Goal: Task Accomplishment & Management: Manage account settings

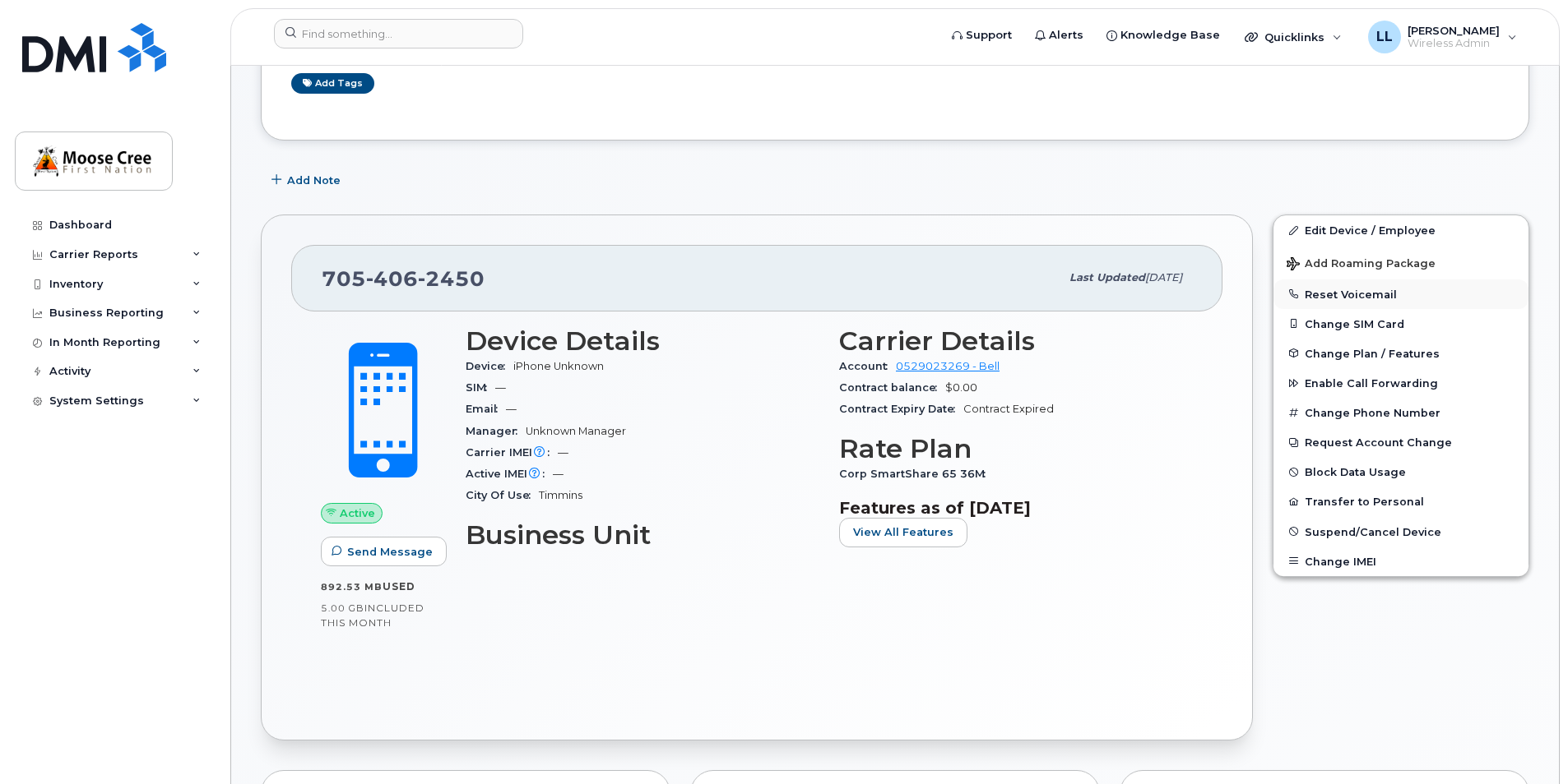
scroll to position [164, 0]
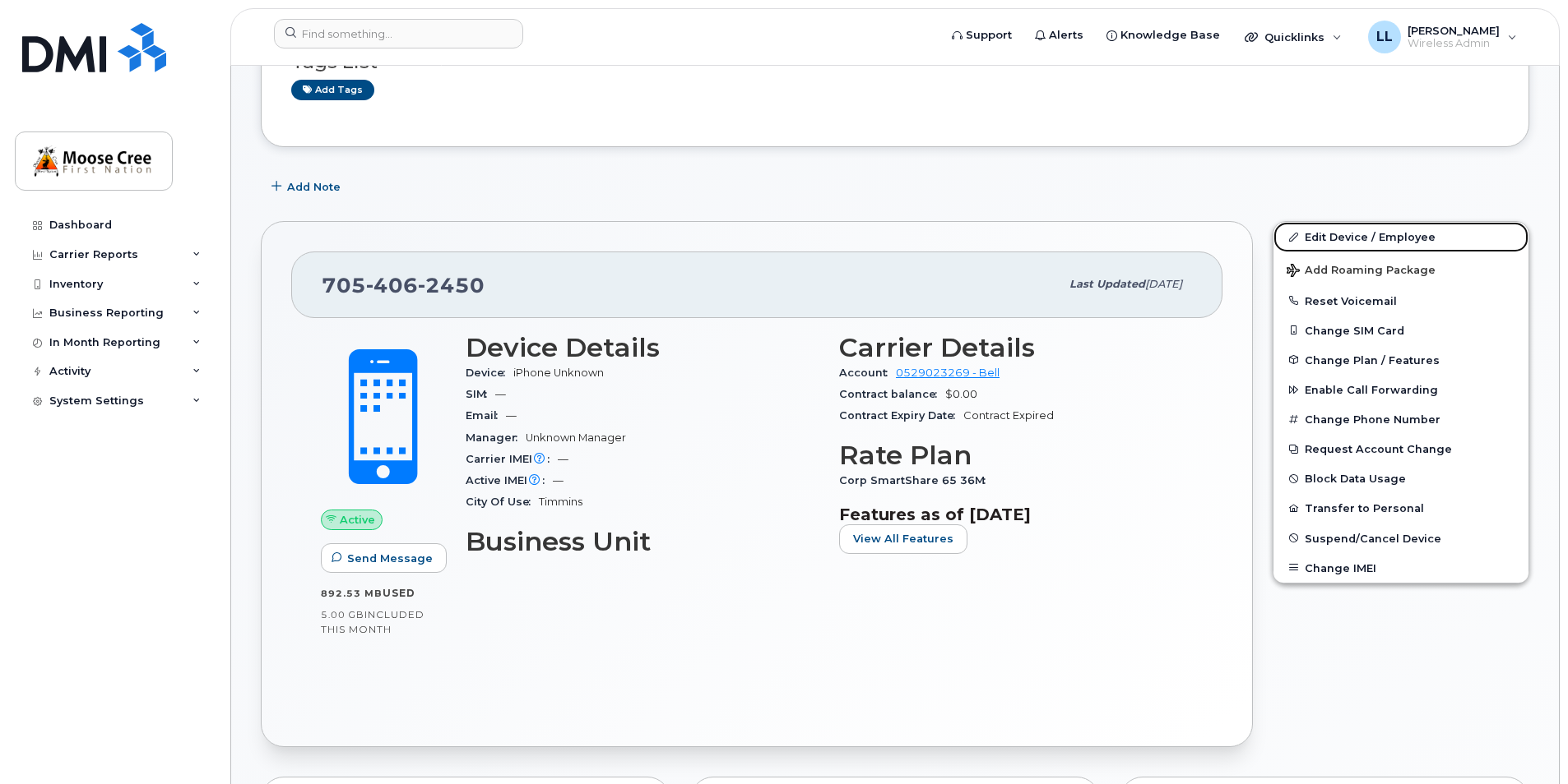
drag, startPoint x: 1380, startPoint y: 241, endPoint x: 1192, endPoint y: 315, distance: 202.0
click at [1380, 241] on link "Edit Device / Employee" at bounding box center [1401, 237] width 255 height 30
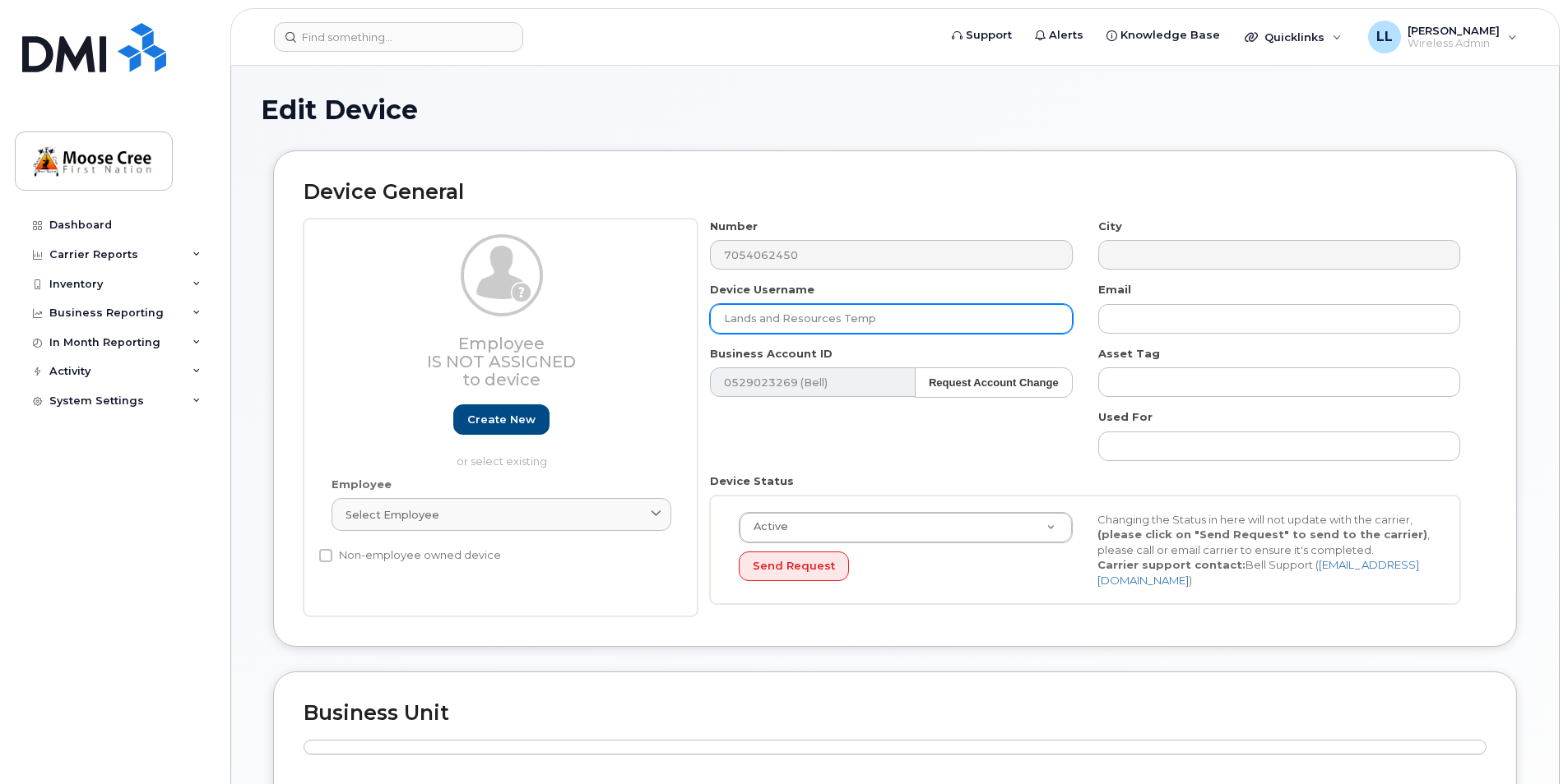
click at [940, 320] on input "Lands and Resources Temp" at bounding box center [891, 319] width 362 height 30
type input "L"
type input "Derek Moses"
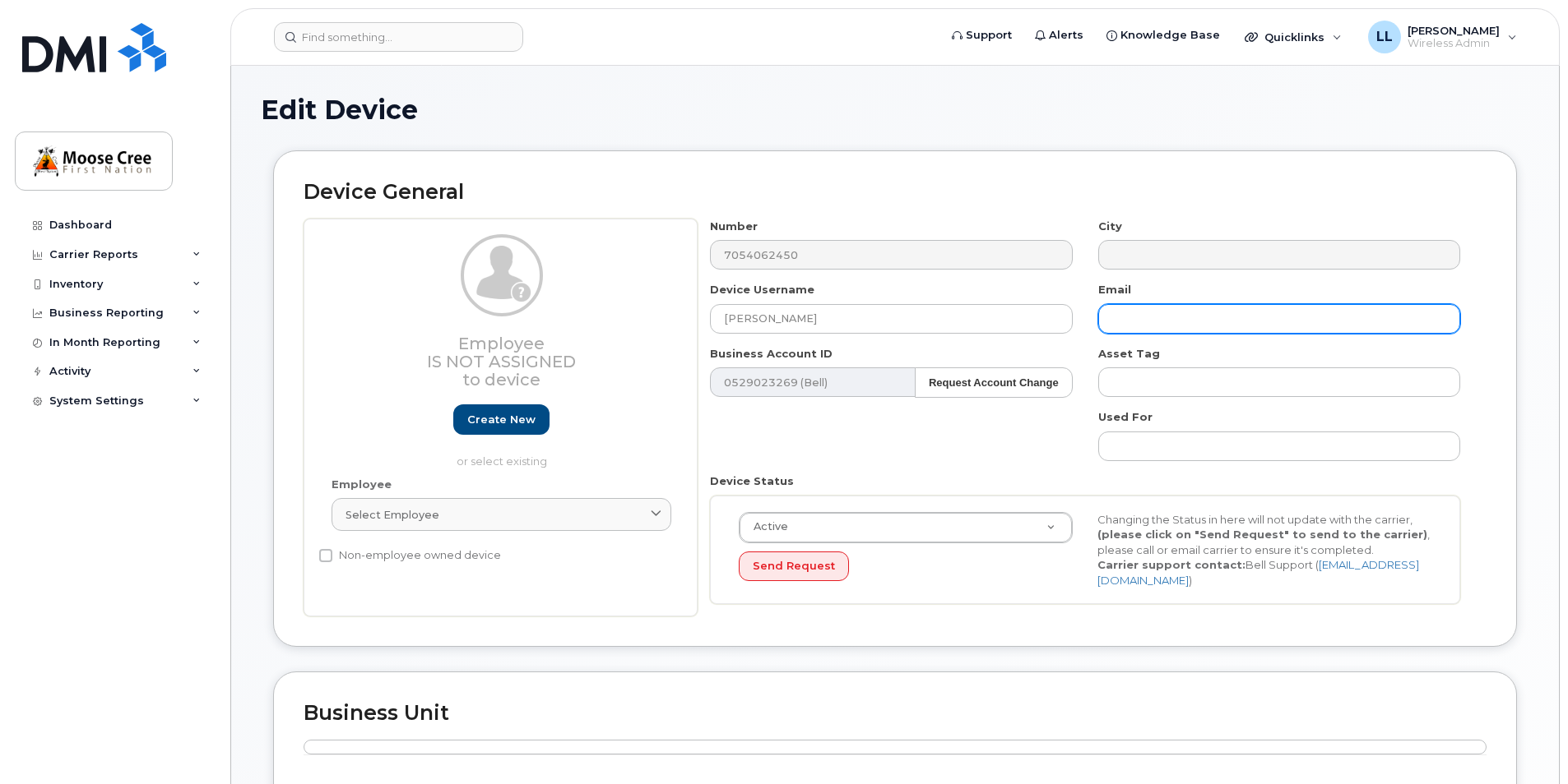
click at [1248, 314] on input "text" at bounding box center [1279, 319] width 362 height 30
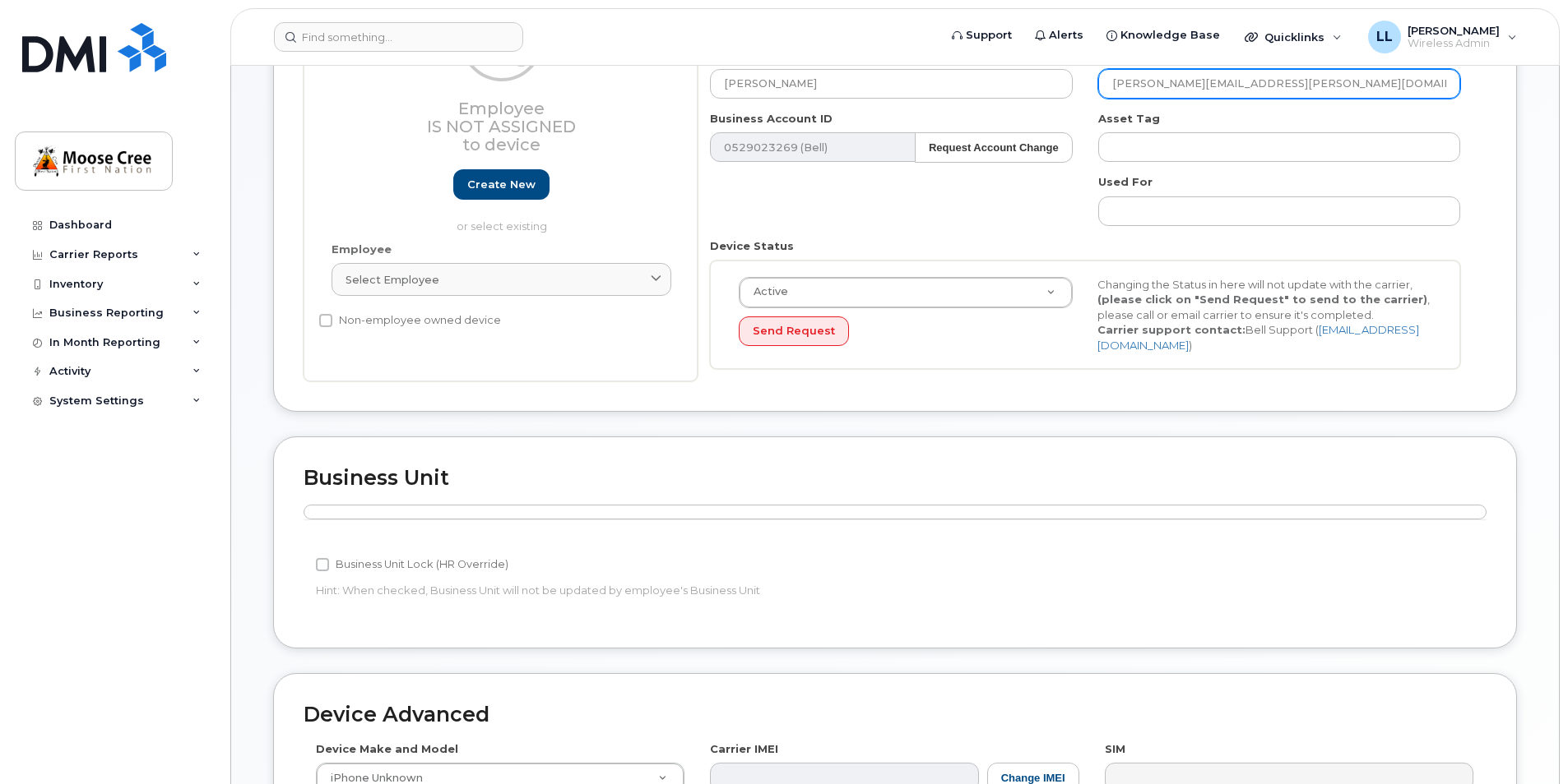
scroll to position [615, 0]
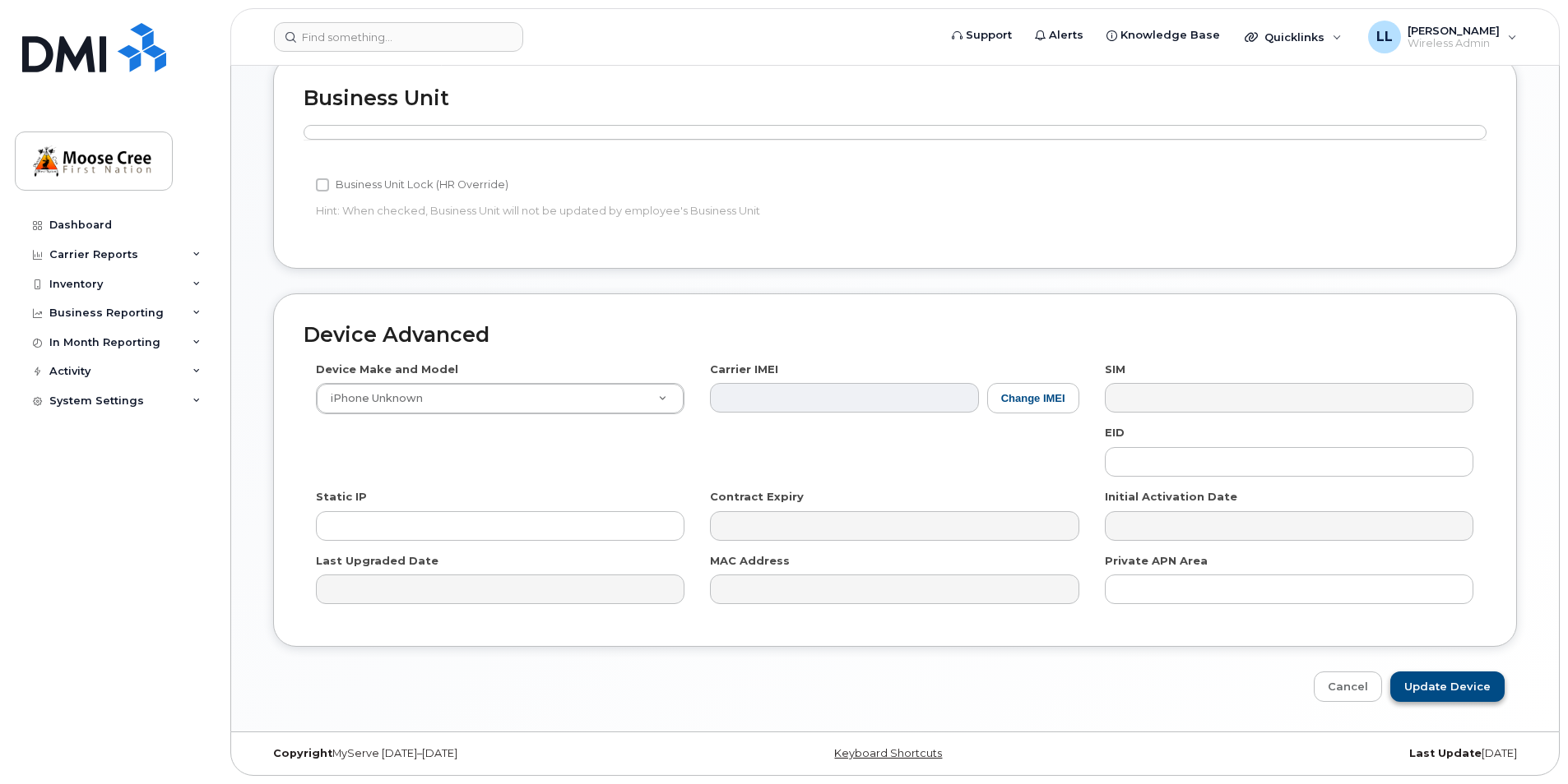
type input "derek.moses@moosecree.com"
drag, startPoint x: 1456, startPoint y: 690, endPoint x: 1063, endPoint y: 658, distance: 394.3
click at [1456, 690] on input "Update Device" at bounding box center [1448, 686] width 115 height 30
type input "Saving..."
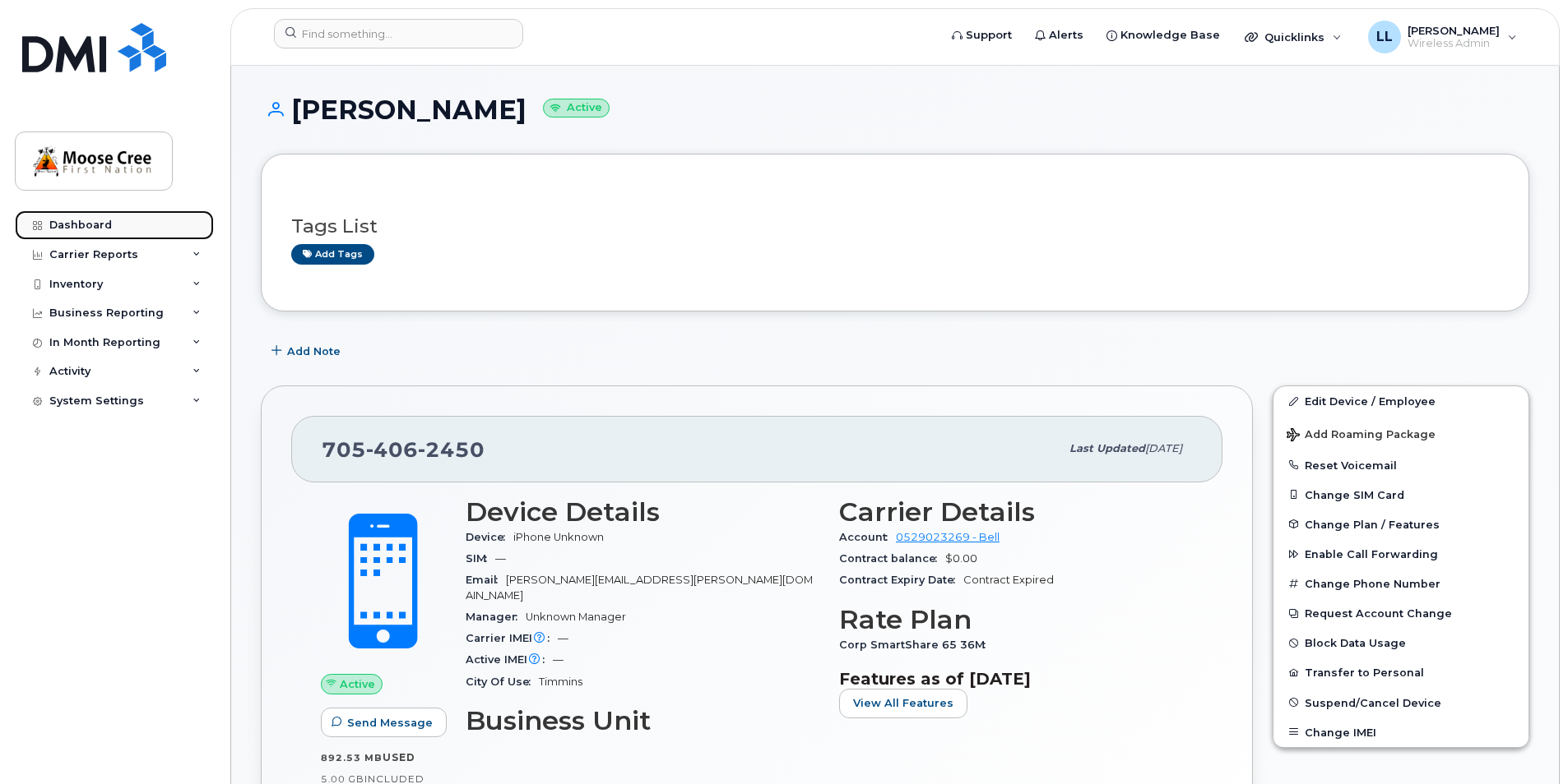
click at [103, 219] on div "Dashboard" at bounding box center [81, 225] width 63 height 13
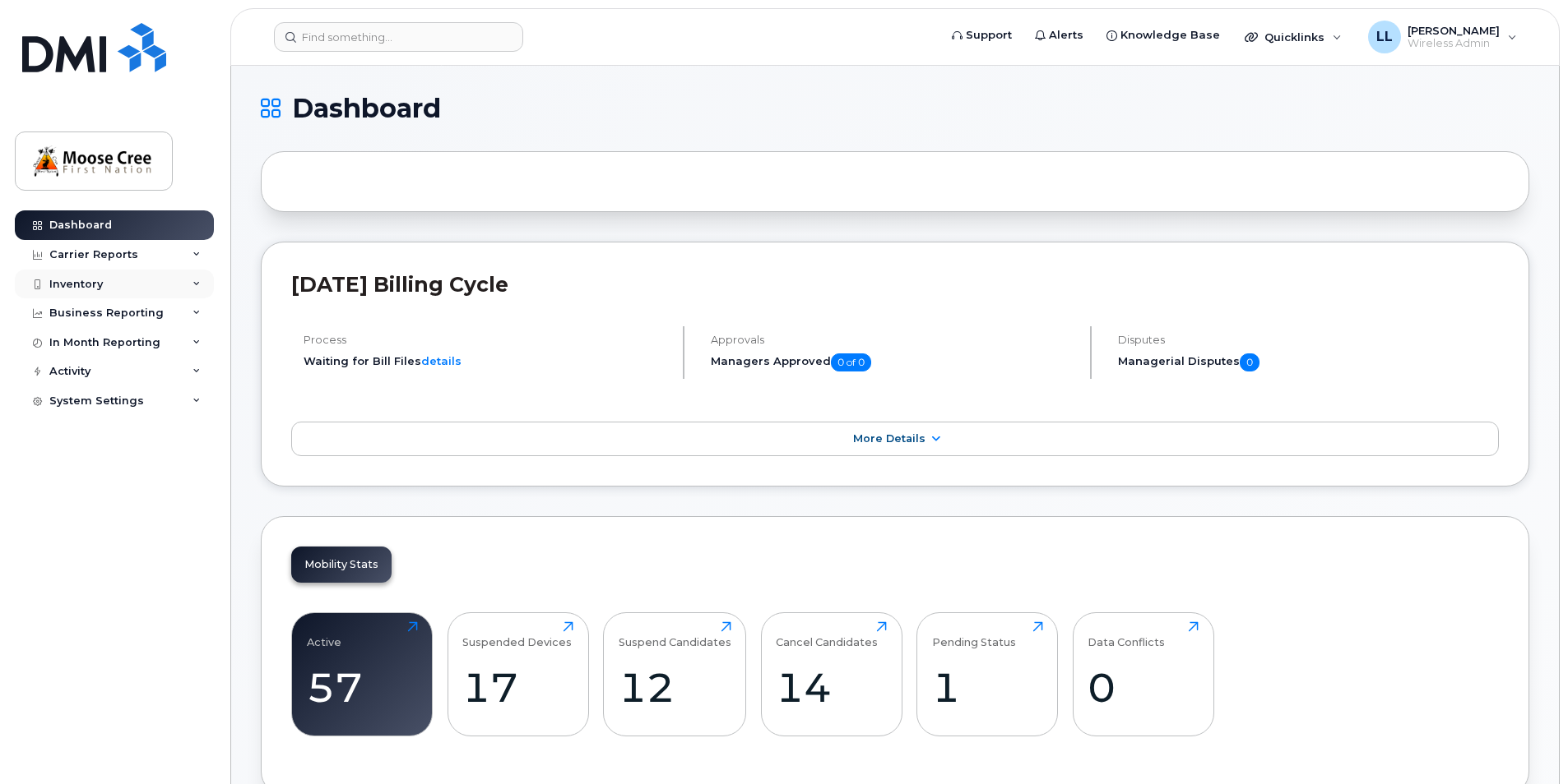
click at [98, 286] on div "Inventory" at bounding box center [76, 284] width 54 height 13
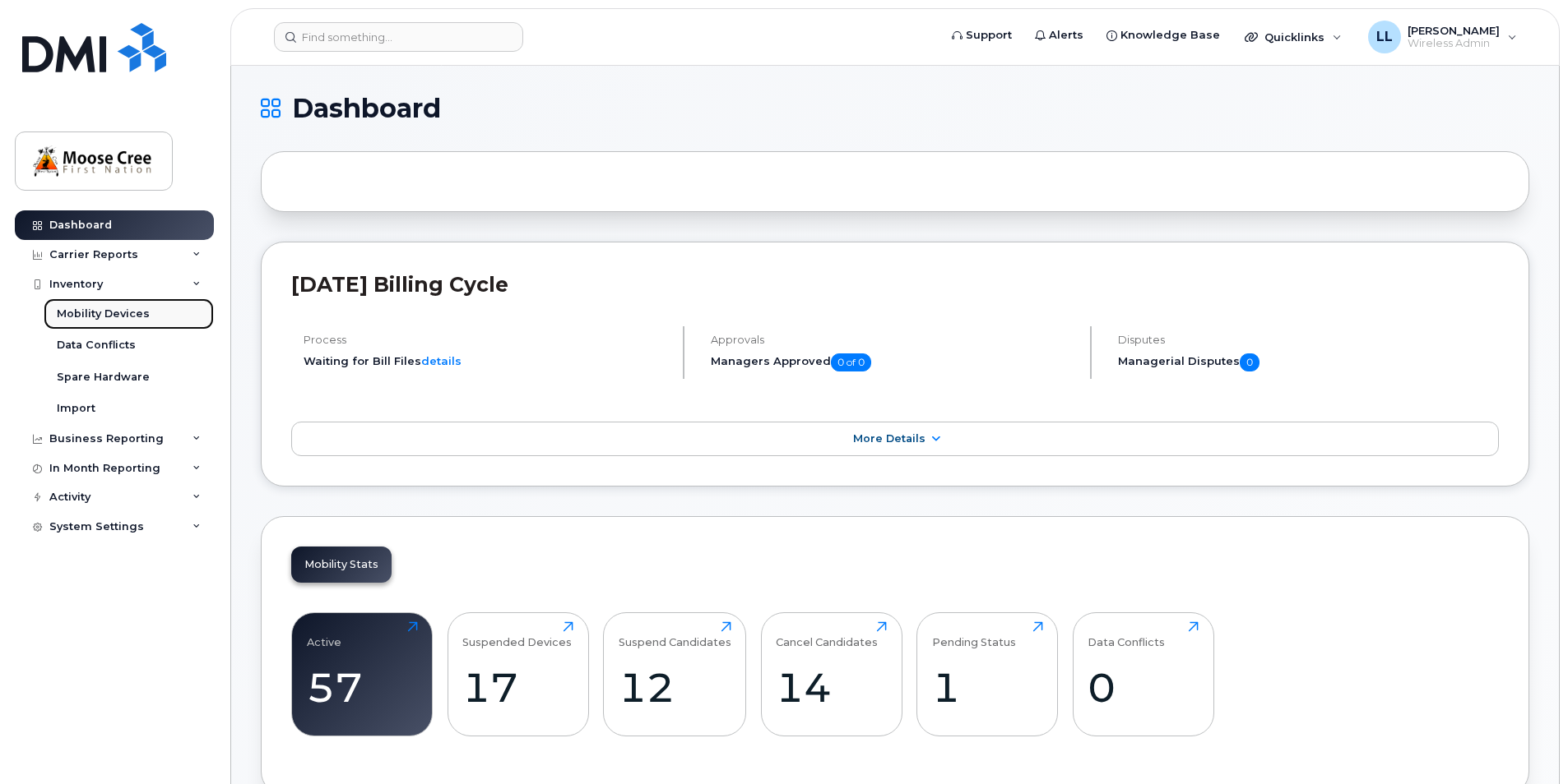
click at [105, 315] on div "Mobility Devices" at bounding box center [102, 315] width 93 height 15
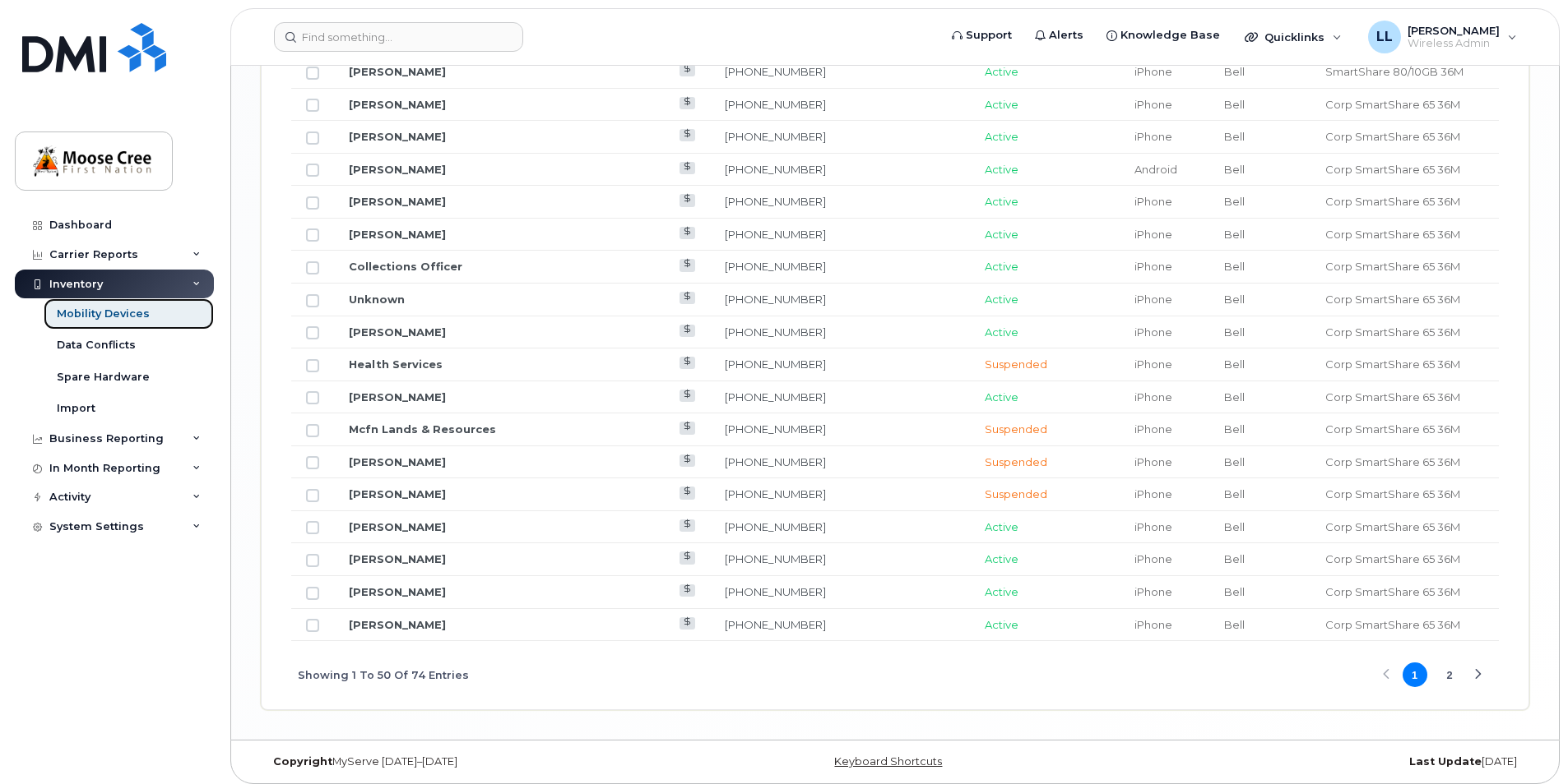
scroll to position [1957, 0]
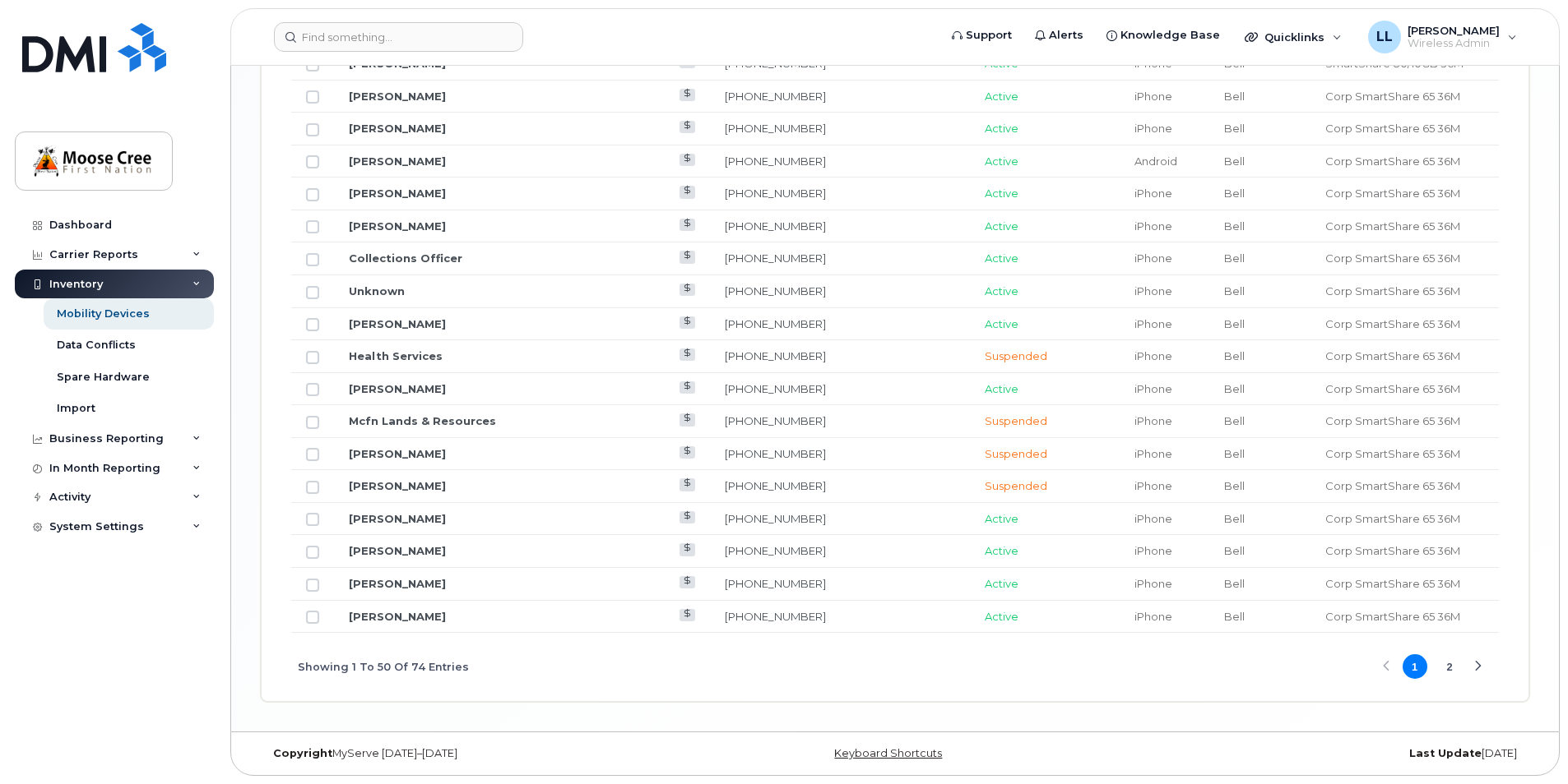
click at [1453, 665] on button "2" at bounding box center [1450, 667] width 24 height 24
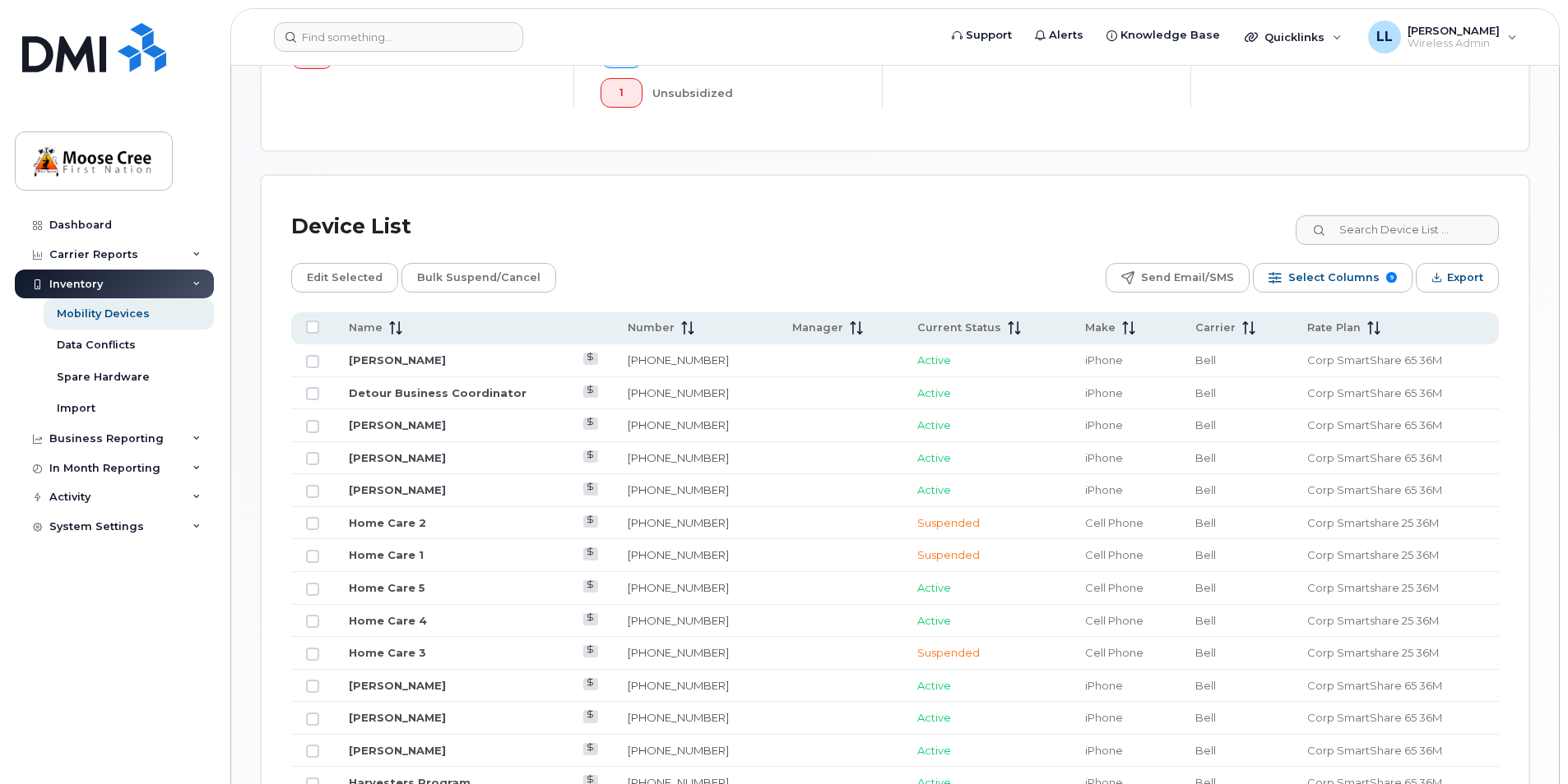
scroll to position [618, 0]
